Goal: Understand site structure: Grasp the organization and layout of the website

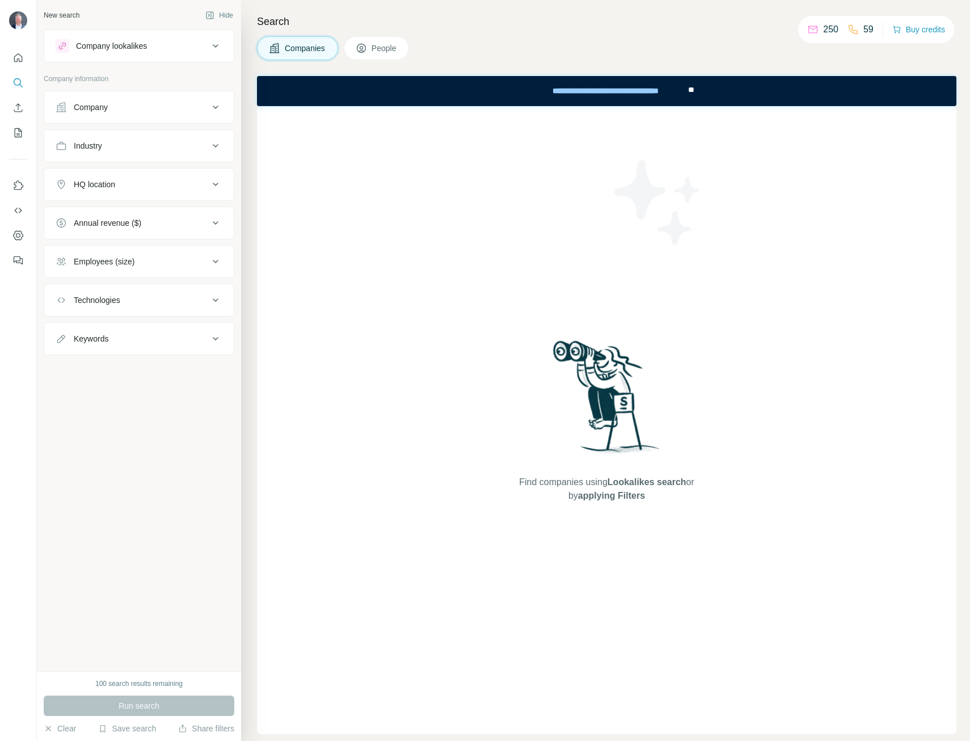
click at [109, 261] on div "Employees (size)" at bounding box center [104, 261] width 61 height 11
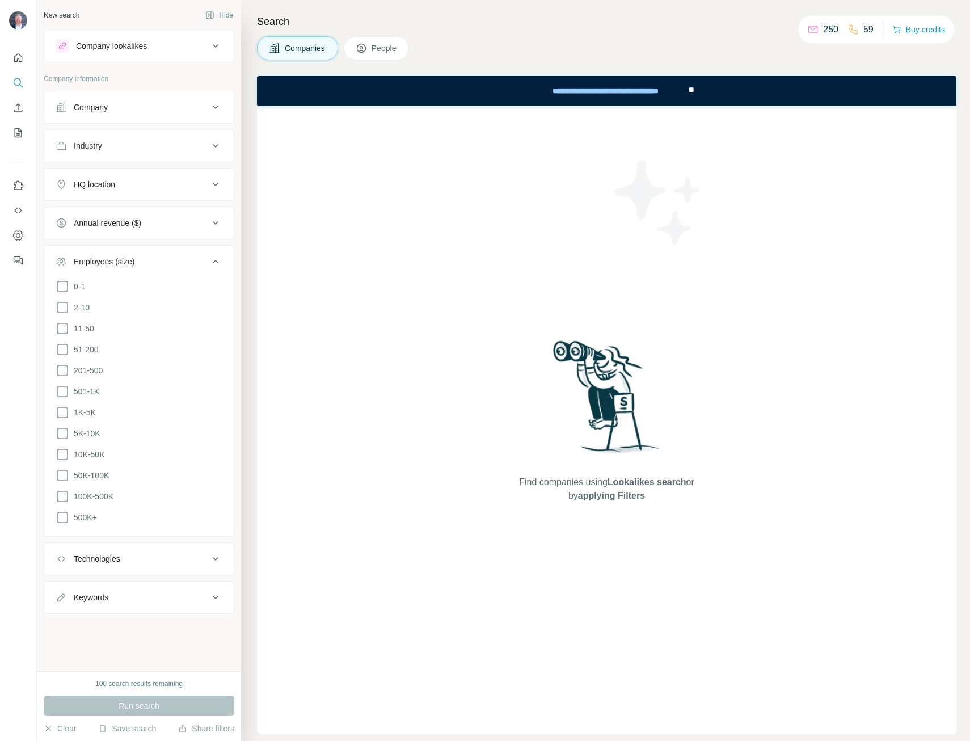
click at [286, 239] on div "Find companies using Lookalikes search or by applying Filters" at bounding box center [606, 420] width 699 height 628
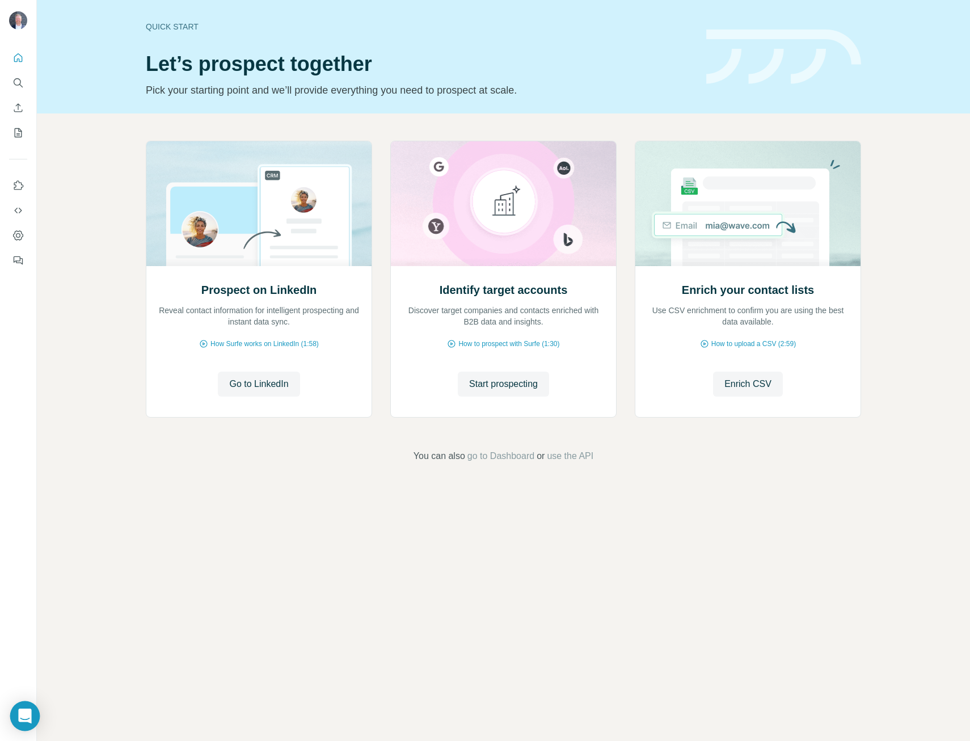
click at [18, 713] on div "Open Intercom Messenger" at bounding box center [25, 716] width 30 height 30
drag, startPoint x: 970, startPoint y: 1, endPoint x: 535, endPoint y: 68, distance: 439.8
click at [529, 79] on div "Quick start Let’s prospect together Pick your starting point and we’ll provide …" at bounding box center [419, 56] width 547 height 83
click at [22, 237] on icon "Dashboard" at bounding box center [18, 235] width 10 height 10
